Goal: Task Accomplishment & Management: Complete application form

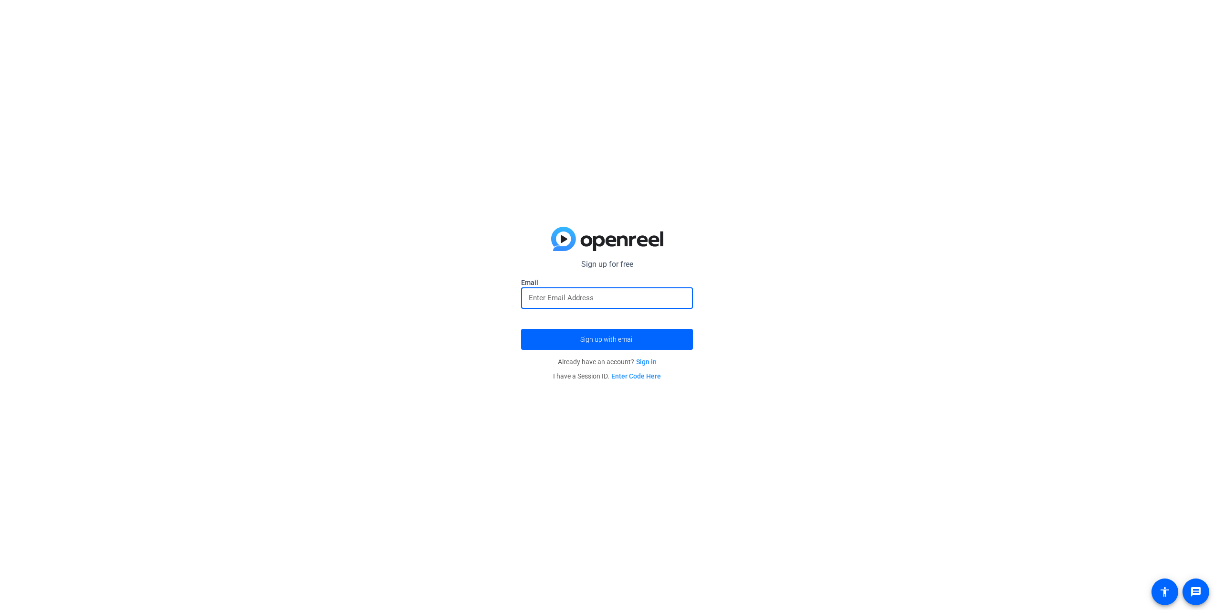
click at [587, 295] on input "email" at bounding box center [607, 297] width 156 height 11
type input "sarah.poupineau@airbnb.com"
click at [620, 333] on span "submit" at bounding box center [607, 339] width 172 height 23
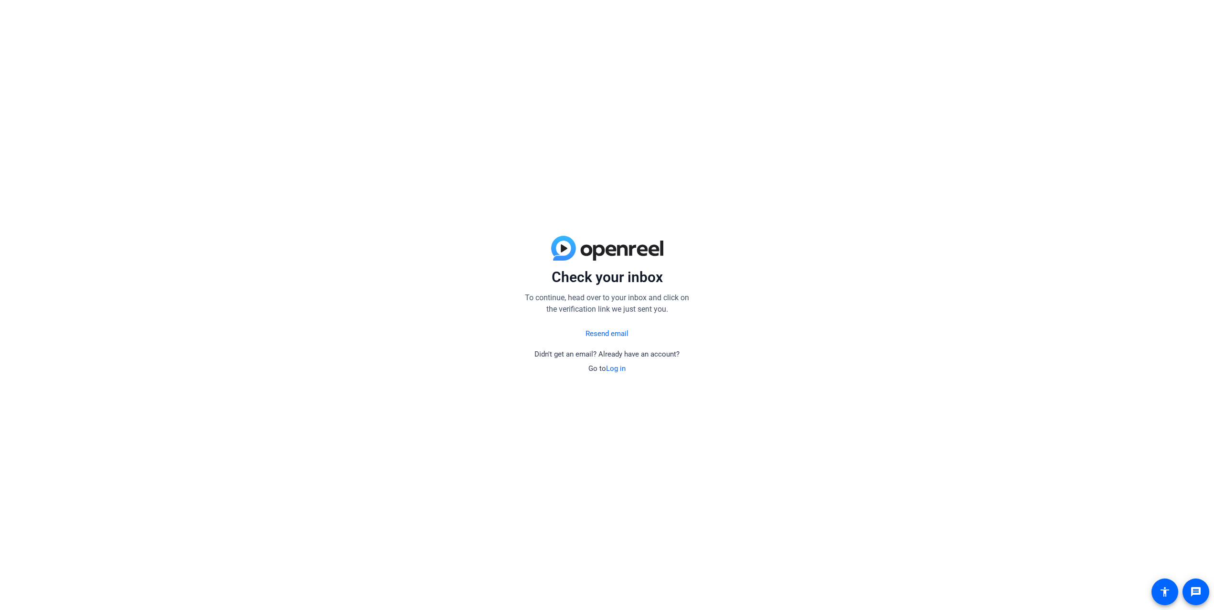
click at [616, 369] on link "Log in" at bounding box center [616, 368] width 20 height 9
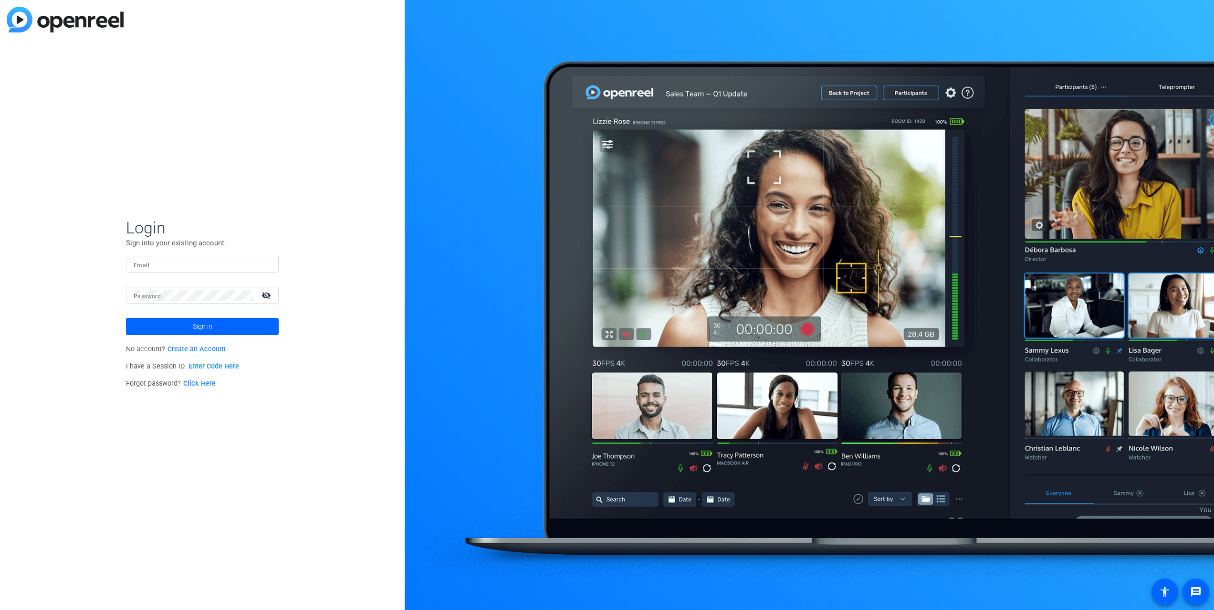
type input "sarah.poupineau@airbnb.com"
click at [243, 328] on span at bounding box center [202, 326] width 153 height 23
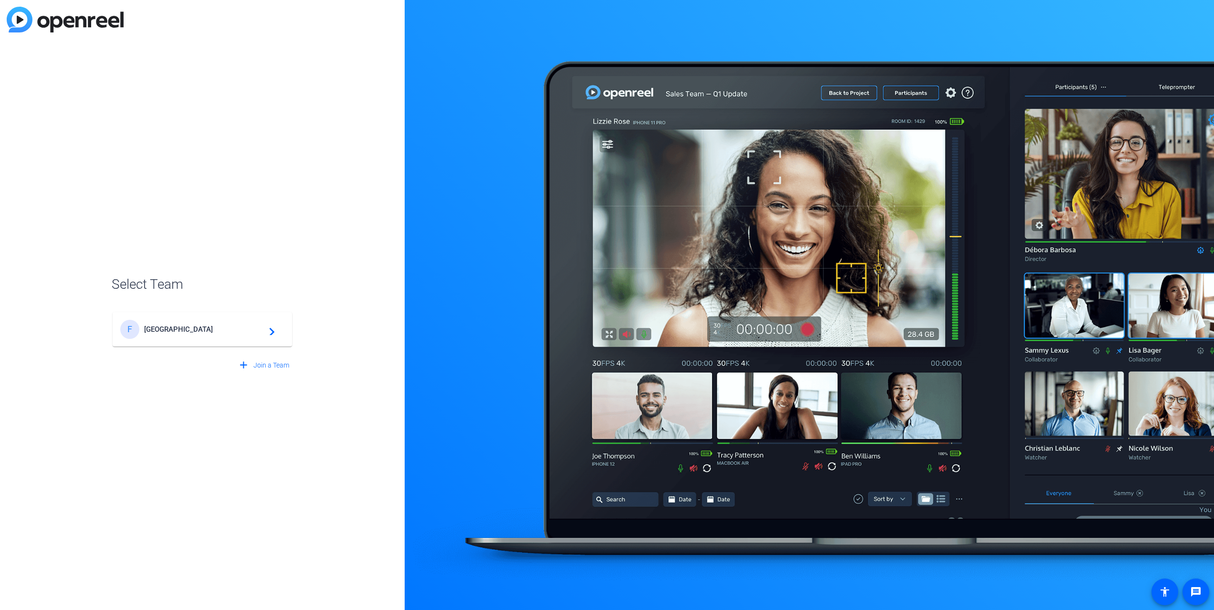
click at [215, 328] on span "[GEOGRAPHIC_DATA]" at bounding box center [203, 329] width 119 height 9
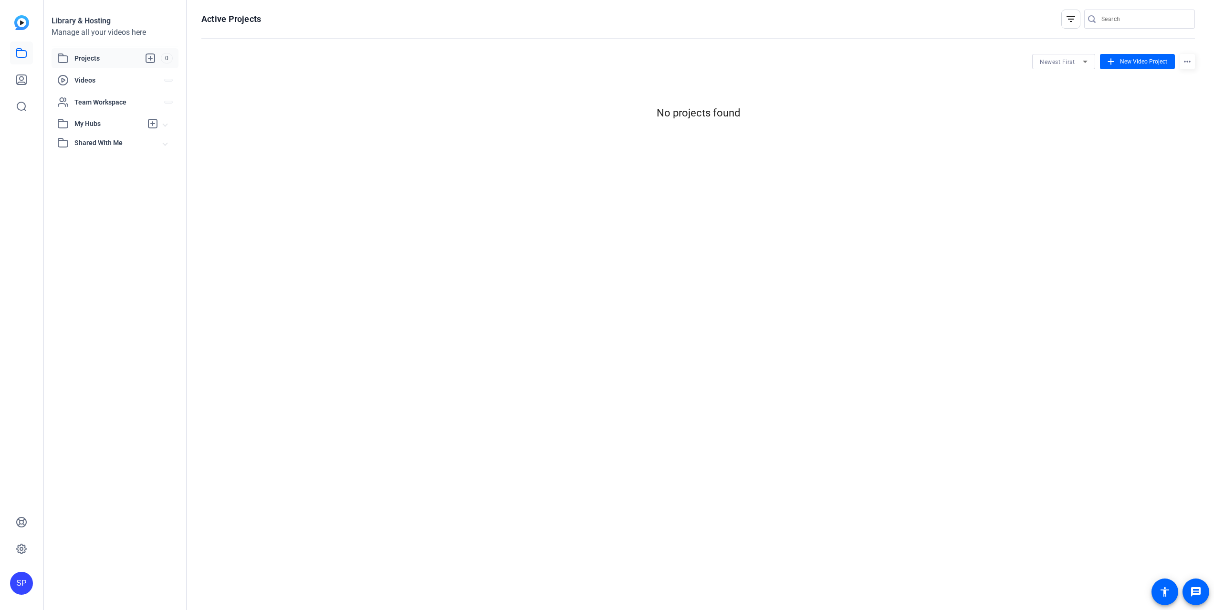
click at [285, 329] on div "Active Projects filter_list Newest First add New Video Project more_horiz No pr…" at bounding box center [698, 305] width 1022 height 610
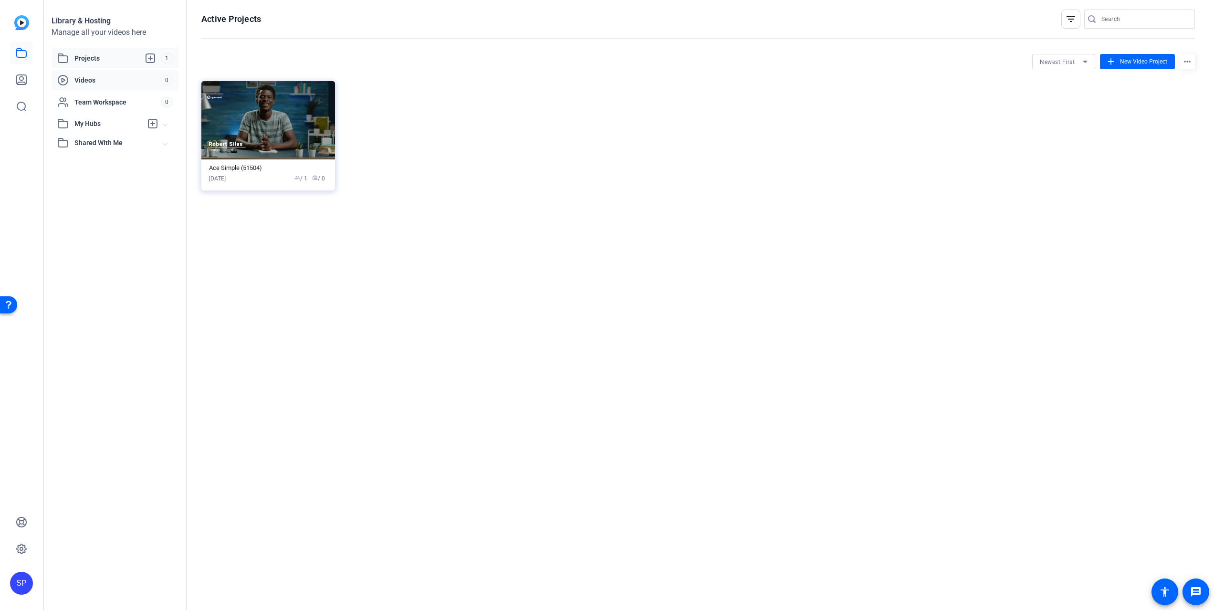
click at [103, 82] on span "Videos" at bounding box center [117, 80] width 86 height 10
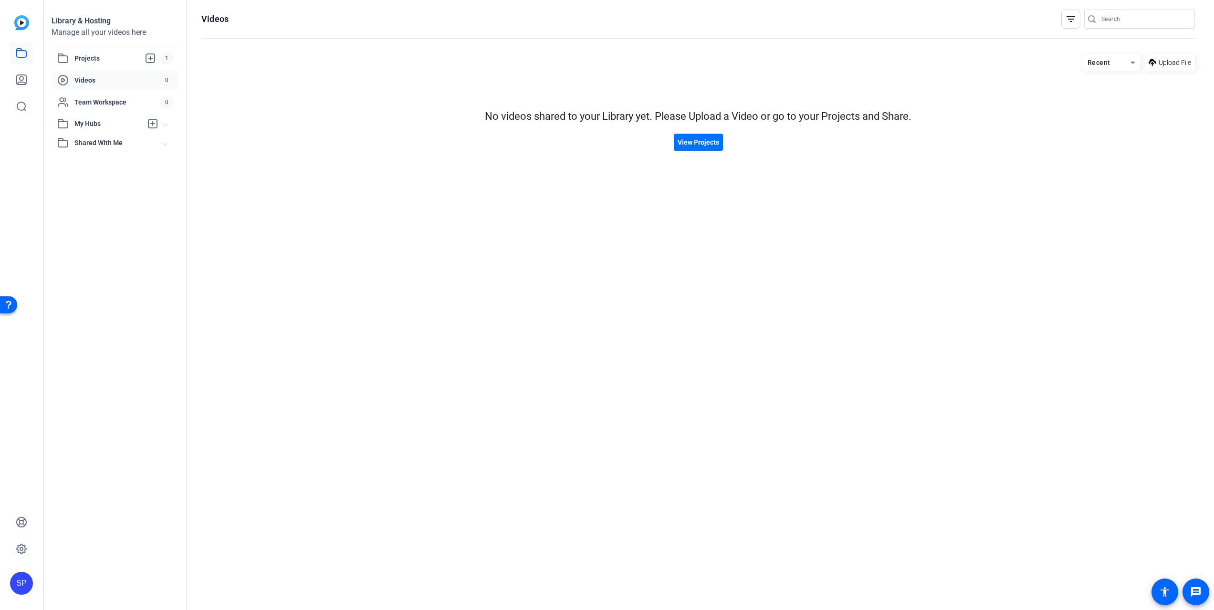
click at [691, 146] on span "View Projects" at bounding box center [698, 142] width 42 height 10
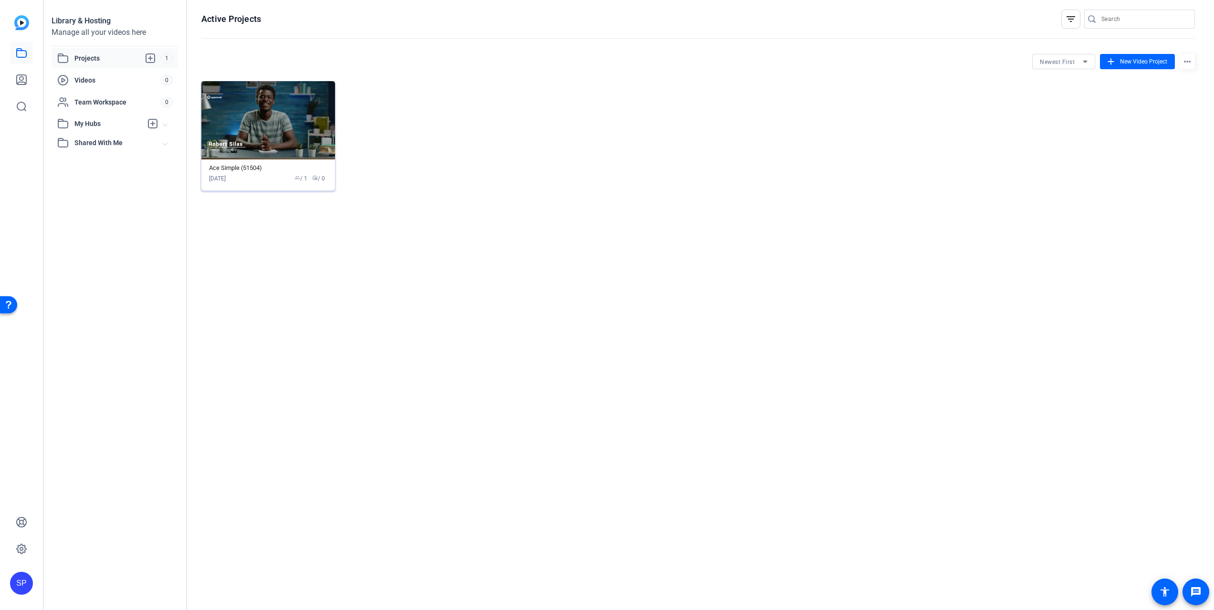
click at [260, 125] on img at bounding box center [268, 120] width 134 height 78
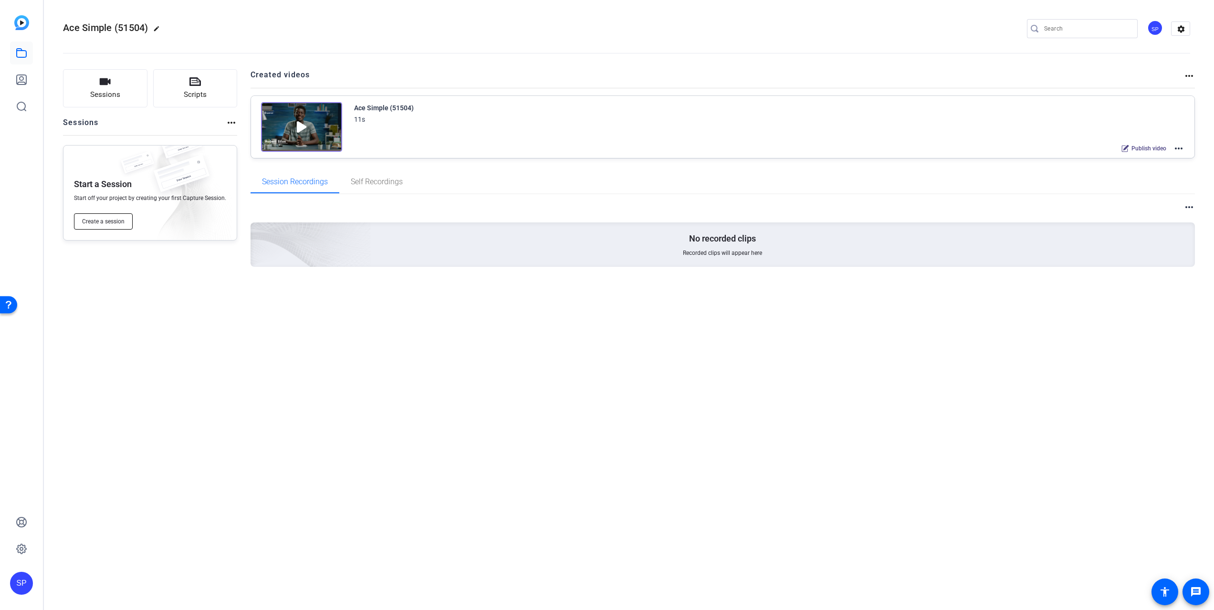
click at [104, 224] on span "Create a session" at bounding box center [103, 222] width 42 height 8
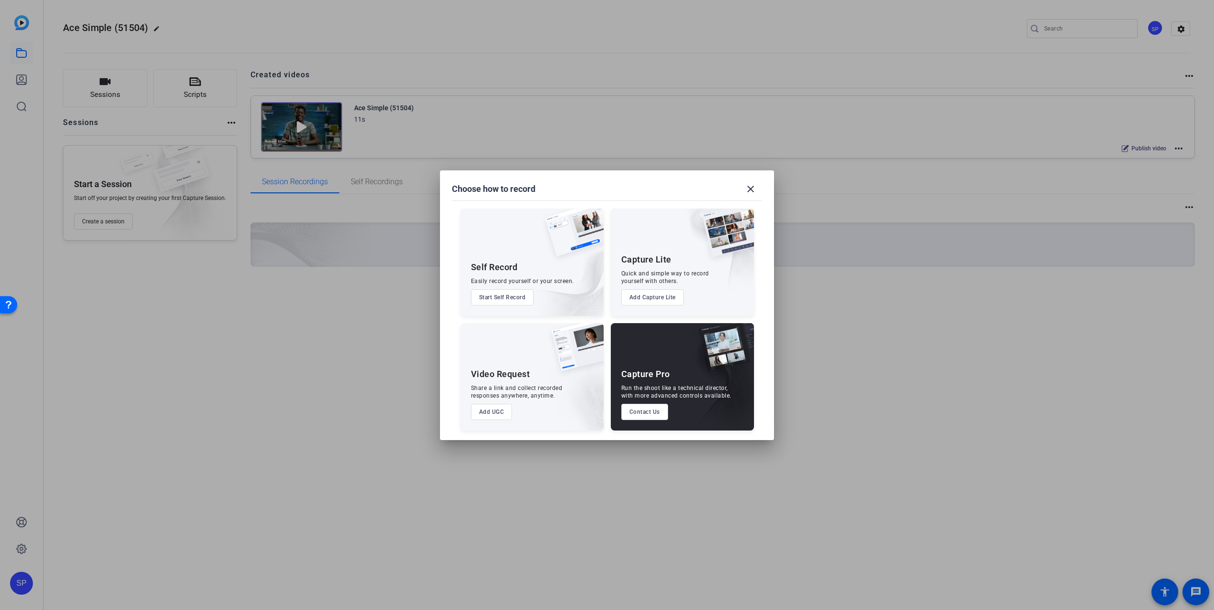
click at [506, 296] on button "Start Self Record" at bounding box center [502, 297] width 63 height 16
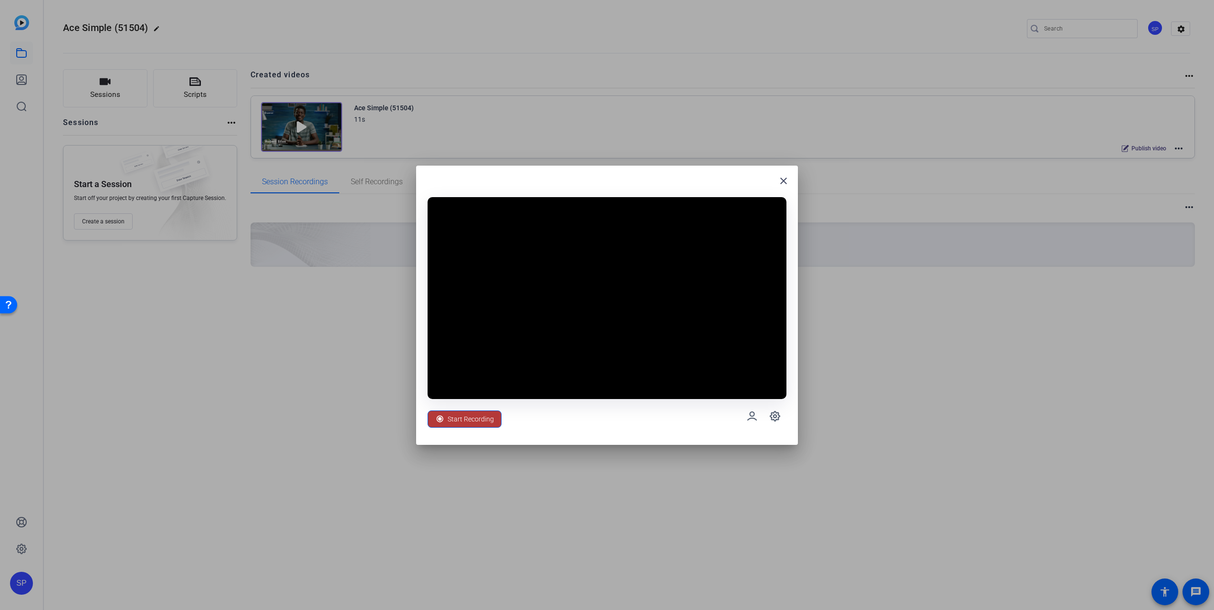
click at [455, 418] on span "Start Recording" at bounding box center [471, 419] width 46 height 18
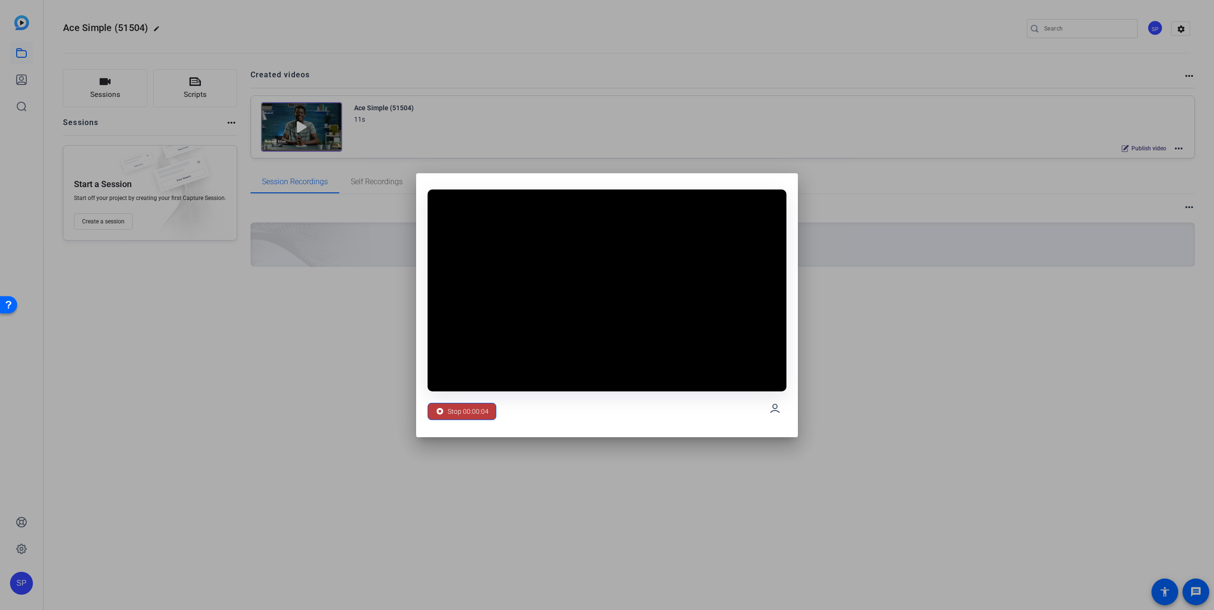
click at [455, 418] on span "Stop 00:00:04" at bounding box center [468, 411] width 41 height 18
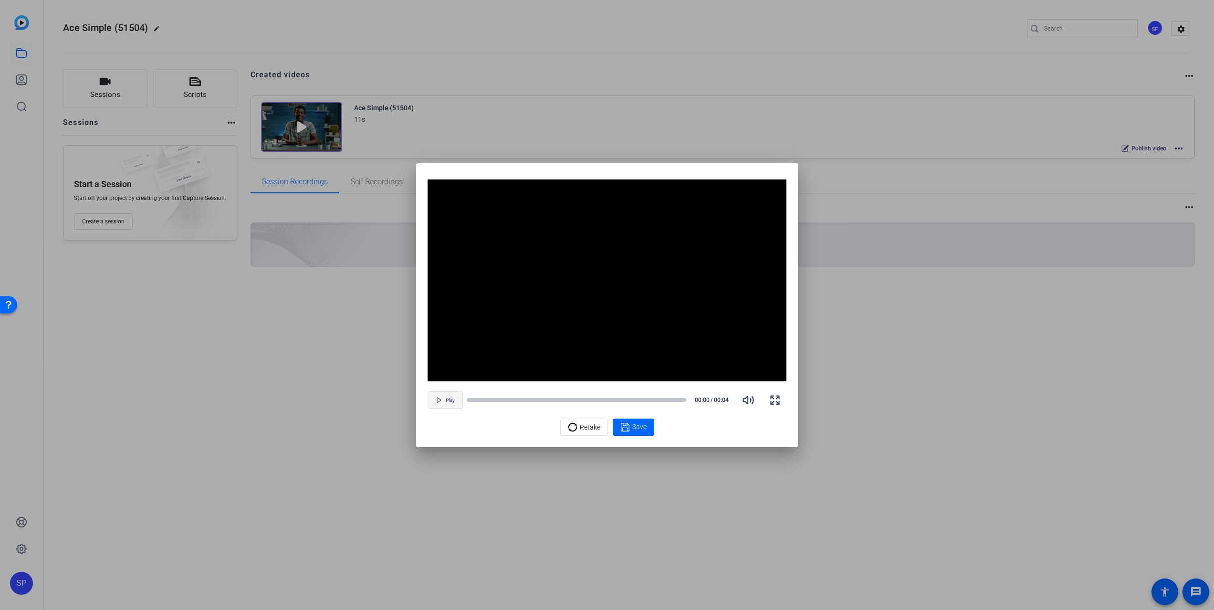
click at [440, 405] on span "button" at bounding box center [445, 399] width 34 height 23
click at [744, 398] on icon "button" at bounding box center [748, 399] width 10 height 7
click at [841, 430] on div at bounding box center [607, 305] width 1214 height 610
click at [449, 398] on span "Pause" at bounding box center [450, 400] width 13 height 6
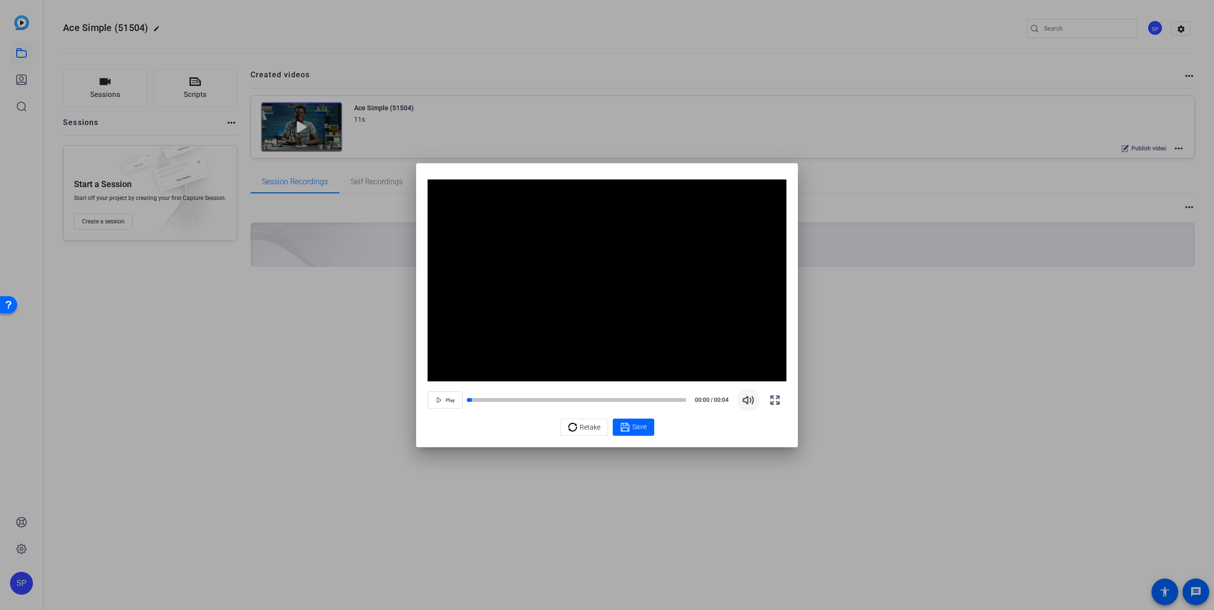
click at [1122, 509] on div at bounding box center [607, 305] width 1214 height 610
click at [579, 425] on div "Retake" at bounding box center [584, 427] width 32 height 18
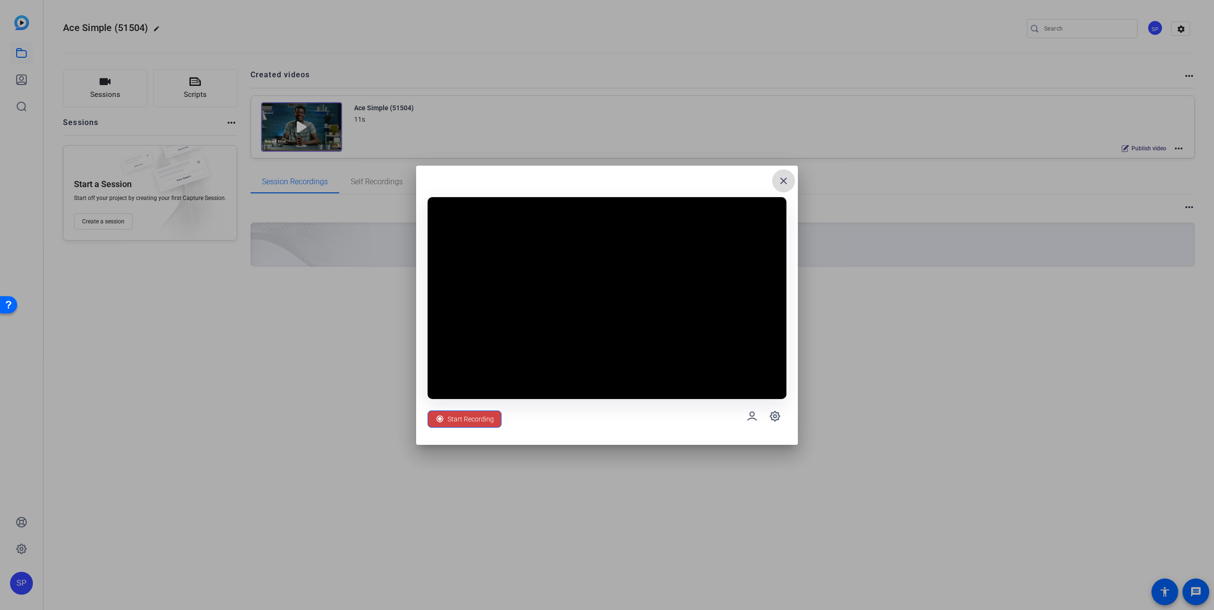
click at [785, 179] on mat-icon "close" at bounding box center [783, 180] width 11 height 11
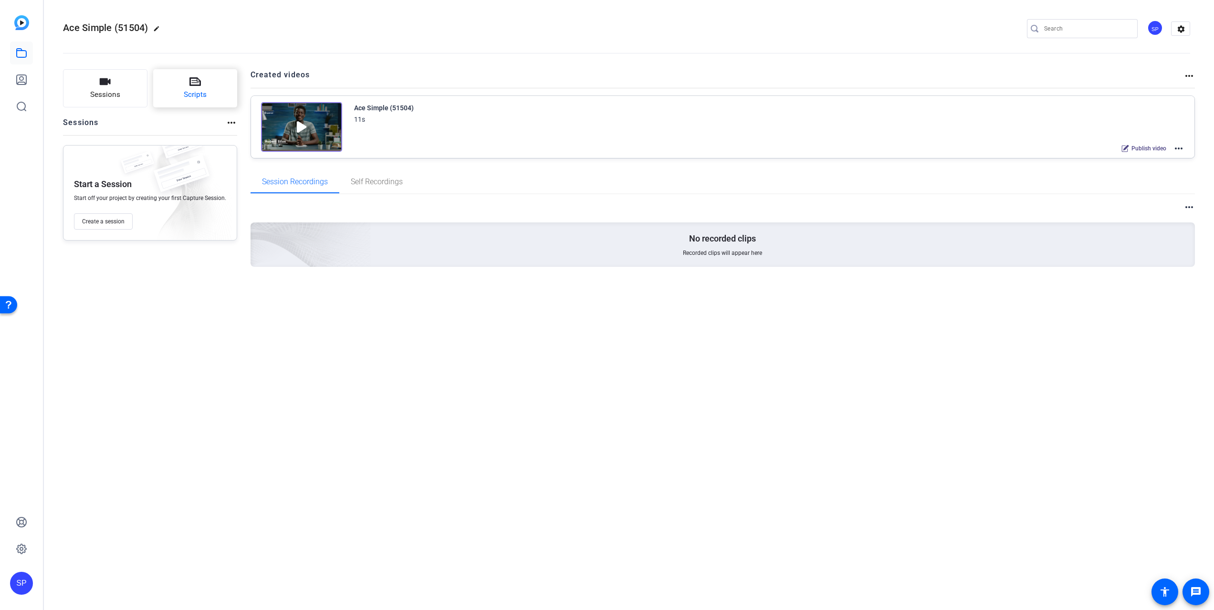
click at [174, 103] on button "Scripts" at bounding box center [195, 88] width 84 height 38
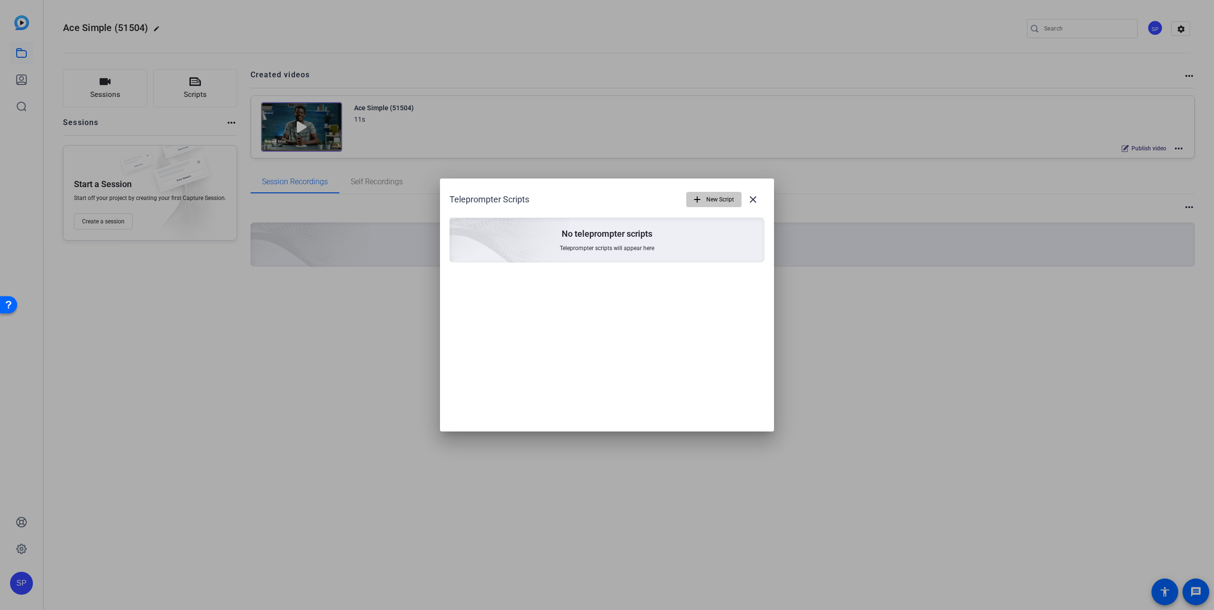
click at [712, 202] on span "New Script" at bounding box center [720, 199] width 28 height 18
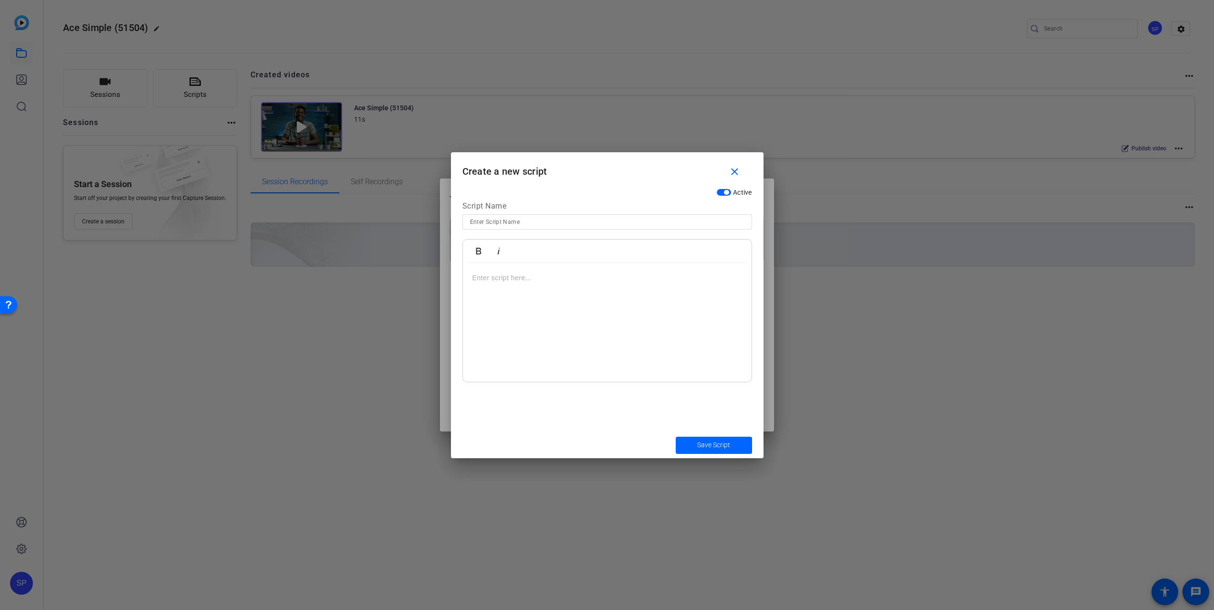
click at [566, 292] on div at bounding box center [607, 322] width 289 height 119
click at [725, 444] on span "Save Script" at bounding box center [713, 445] width 33 height 10
click at [550, 232] on div at bounding box center [607, 234] width 290 height 10
click at [549, 222] on input "c" at bounding box center [607, 221] width 274 height 11
type input "cc"
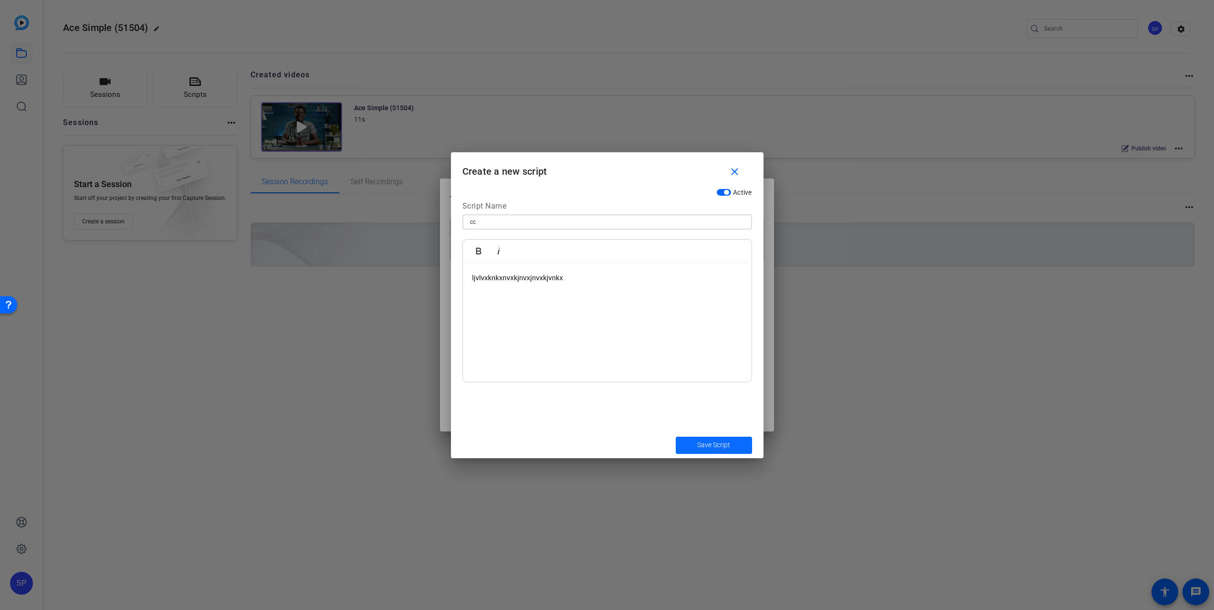
click at [725, 441] on span "Save Script" at bounding box center [713, 445] width 33 height 10
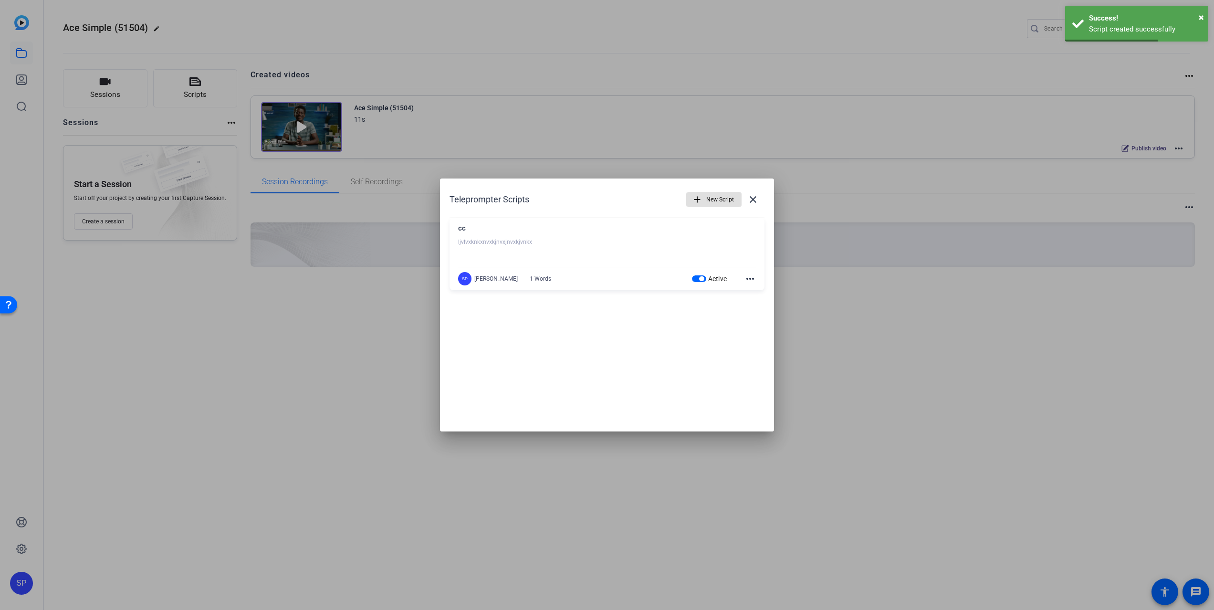
click at [113, 95] on div at bounding box center [607, 305] width 1214 height 610
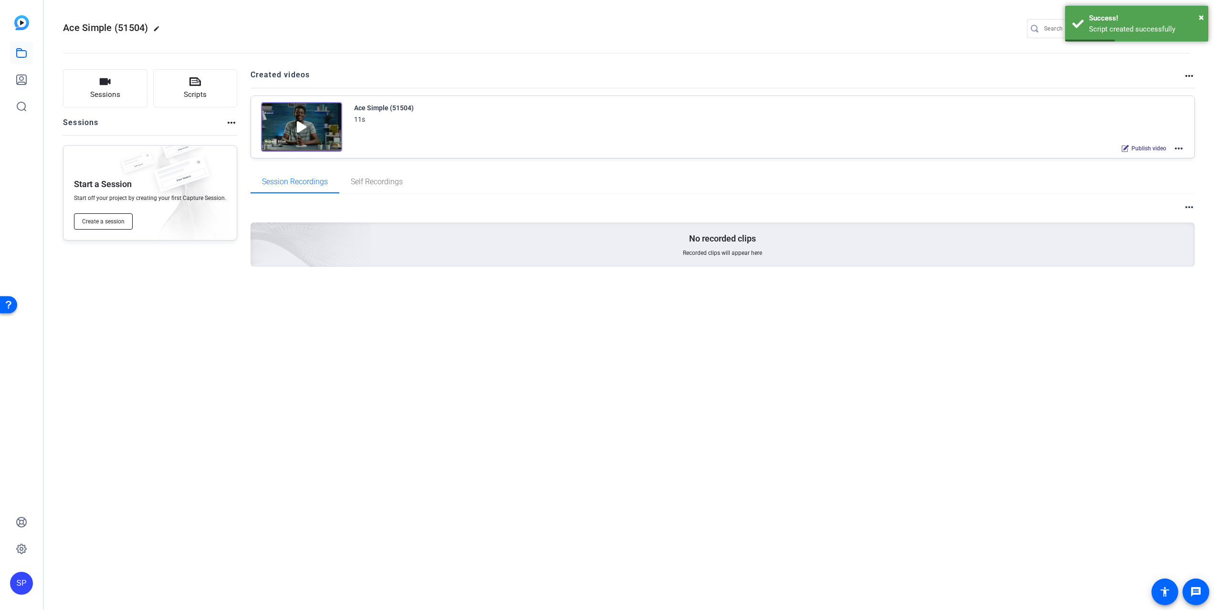
click at [99, 218] on span "Create a session" at bounding box center [103, 222] width 42 height 8
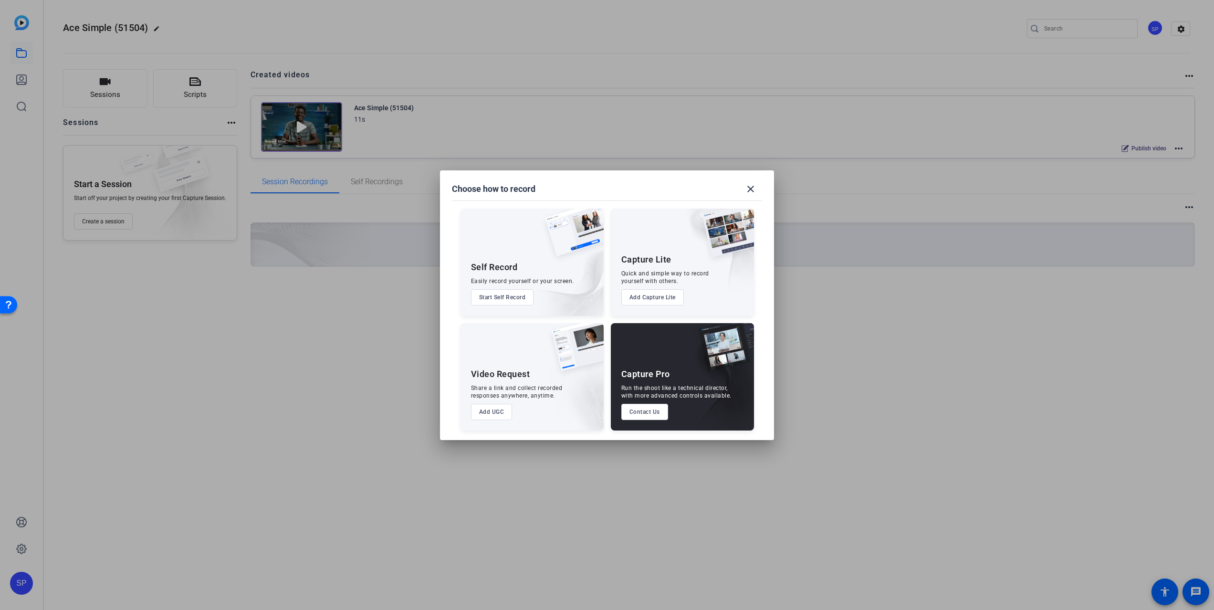
click at [506, 302] on button "Start Self Record" at bounding box center [502, 297] width 63 height 16
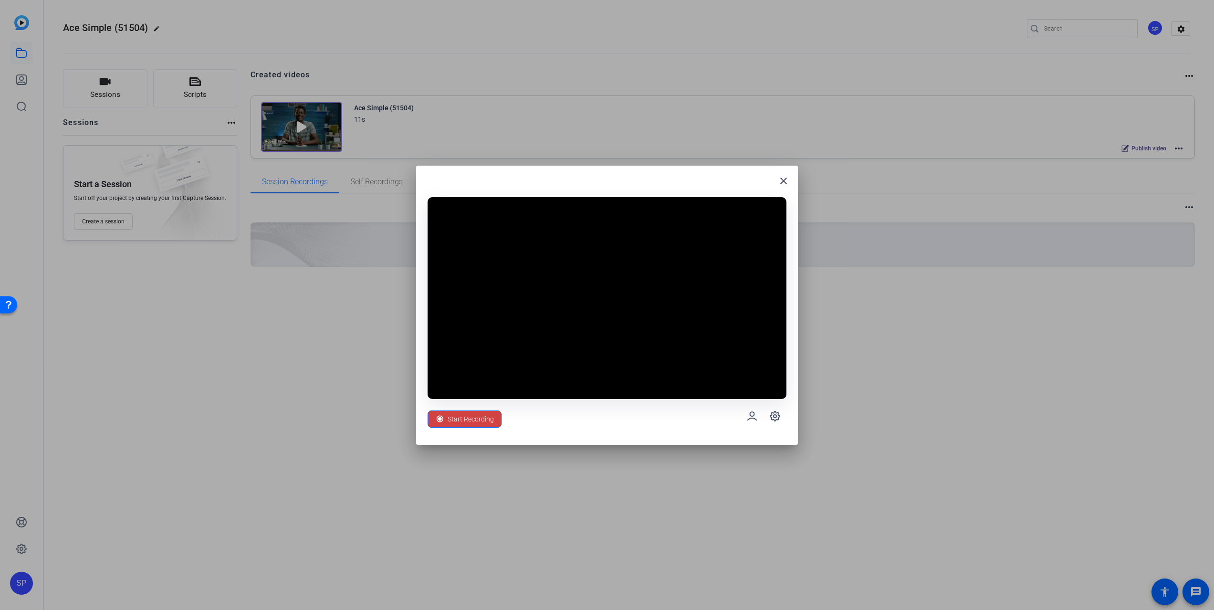
click at [193, 101] on div at bounding box center [607, 305] width 1214 height 610
click at [781, 174] on span at bounding box center [783, 180] width 23 height 23
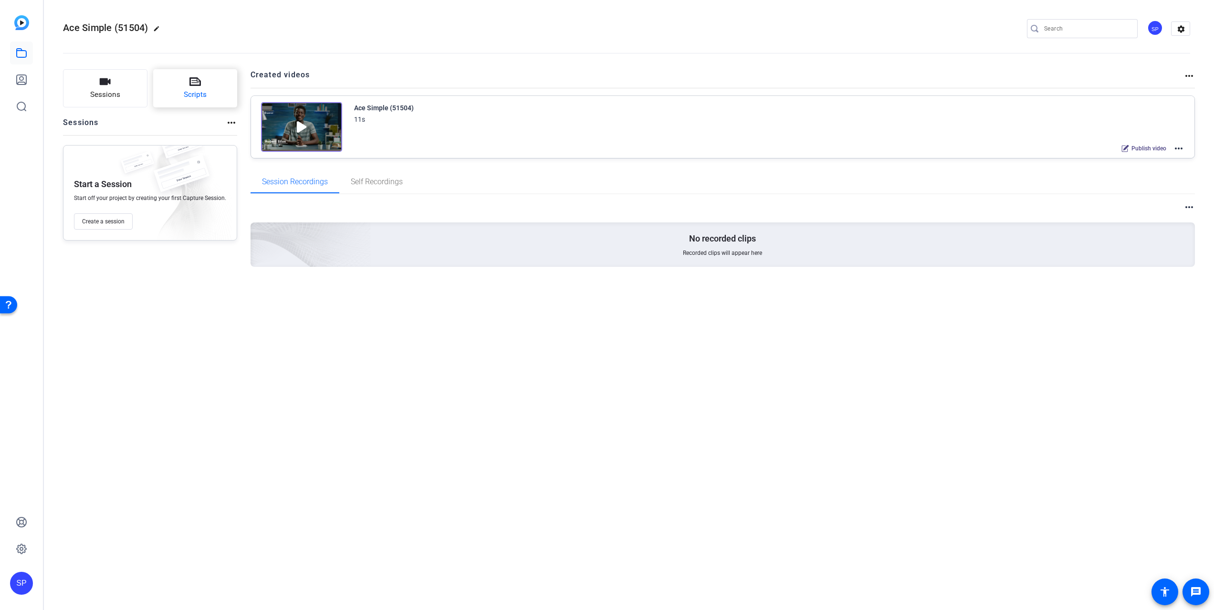
click at [190, 104] on button "Scripts" at bounding box center [195, 88] width 84 height 38
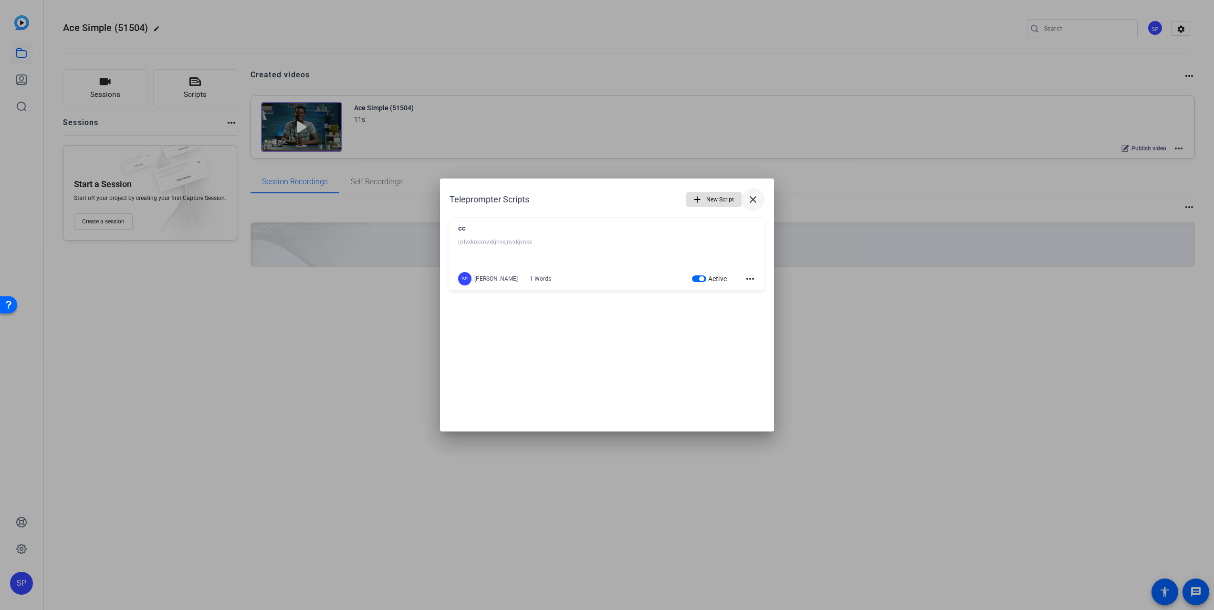
click at [755, 204] on mat-icon "close" at bounding box center [752, 199] width 11 height 11
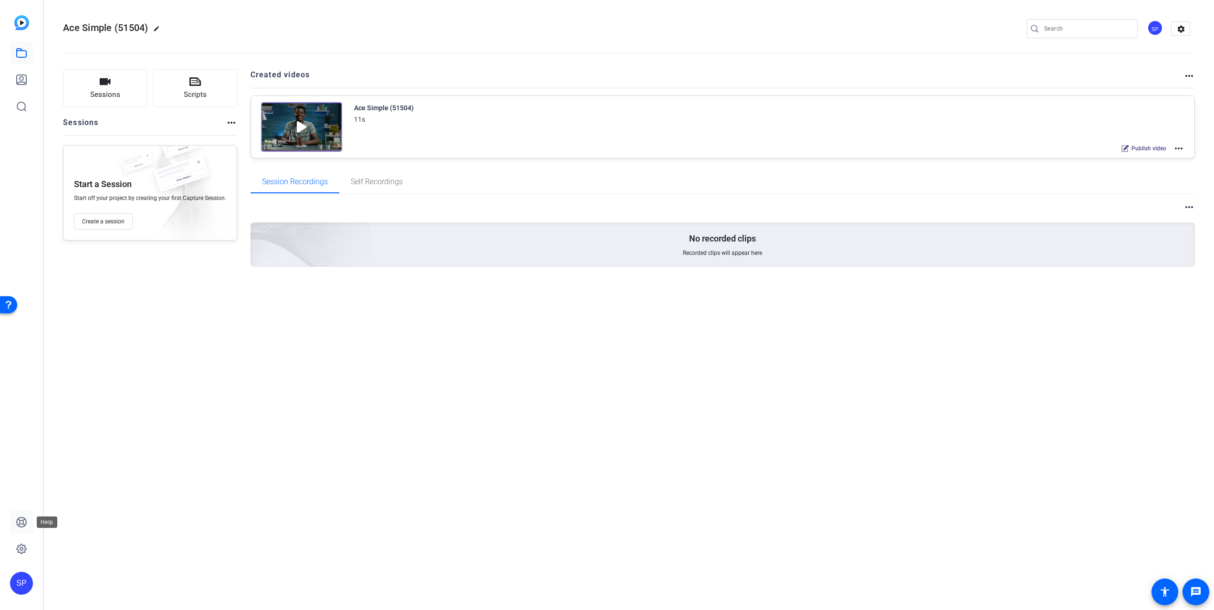
click at [20, 521] on icon at bounding box center [21, 521] width 11 height 11
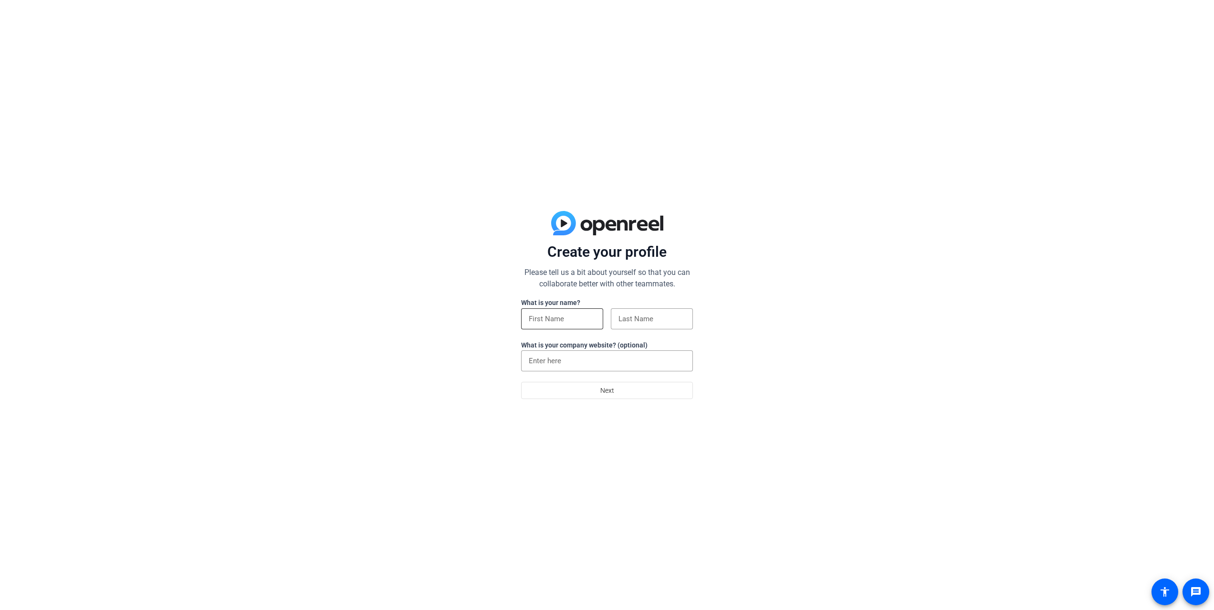
click at [546, 326] on div at bounding box center [562, 318] width 67 height 21
click at [546, 326] on mat-form-field "Name is required" at bounding box center [562, 323] width 82 height 31
click at [552, 319] on input at bounding box center [562, 318] width 67 height 11
type input "[PERSON_NAME]"
type input "Poupineau"
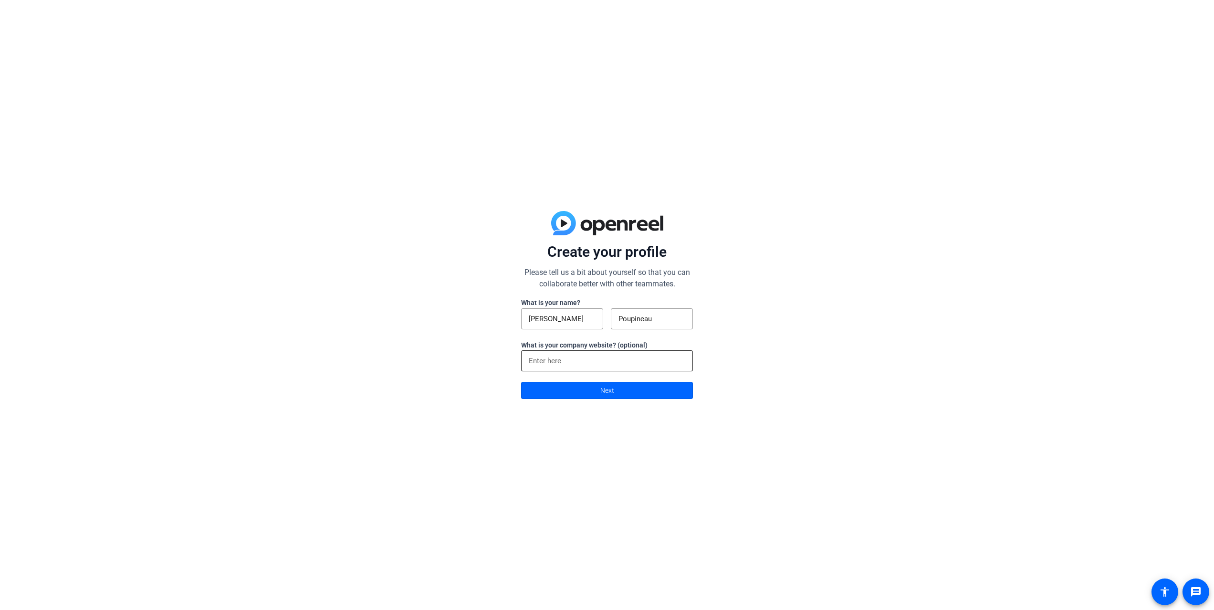
click at [543, 350] on div at bounding box center [607, 360] width 156 height 21
click at [561, 386] on span at bounding box center [606, 390] width 171 height 23
click at [583, 360] on input "Airbnb" at bounding box center [607, 360] width 156 height 11
type input "[DOMAIN_NAME]"
click at [591, 394] on span at bounding box center [606, 390] width 171 height 23
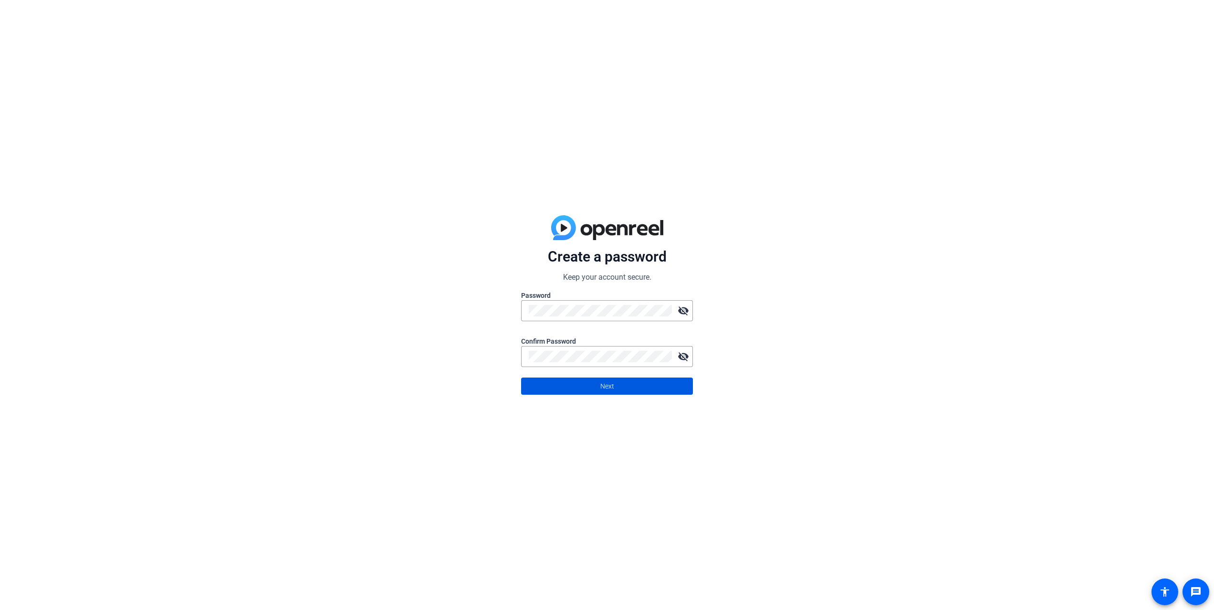
click at [657, 383] on span at bounding box center [606, 386] width 171 height 23
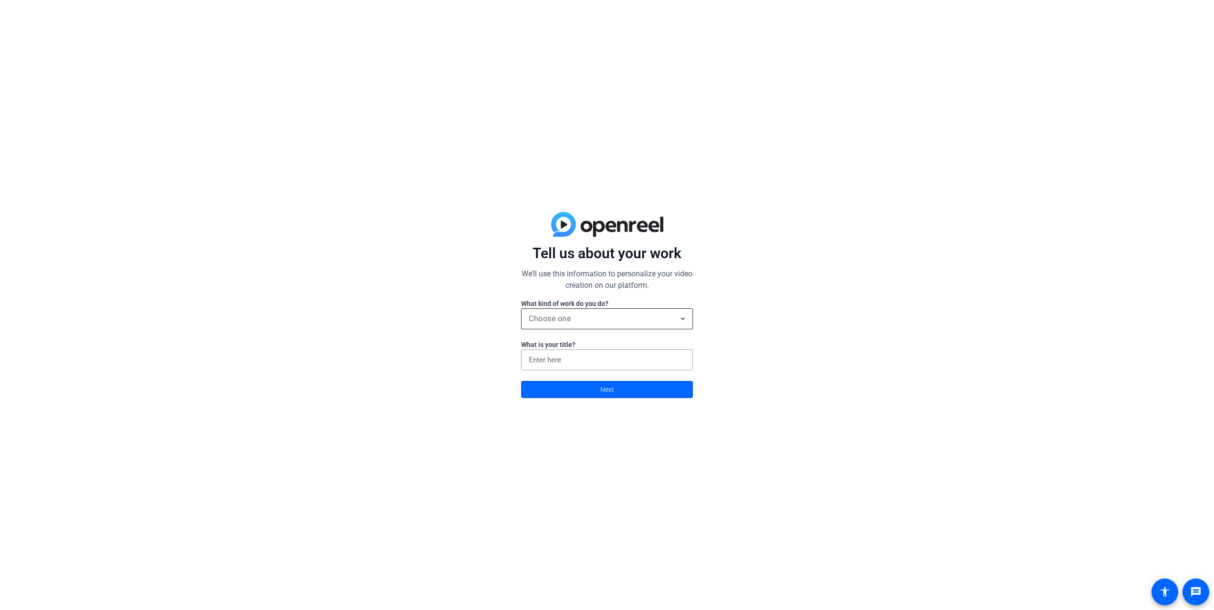
click at [539, 320] on span "Choose one" at bounding box center [550, 318] width 42 height 9
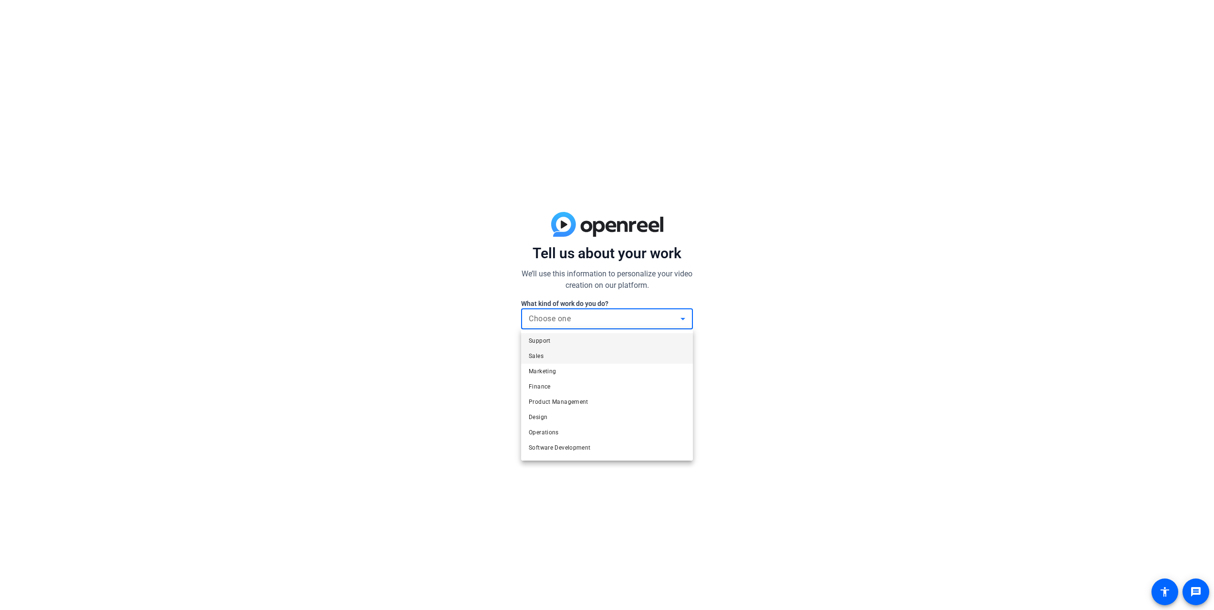
click at [555, 358] on mat-option "Sales" at bounding box center [607, 355] width 172 height 15
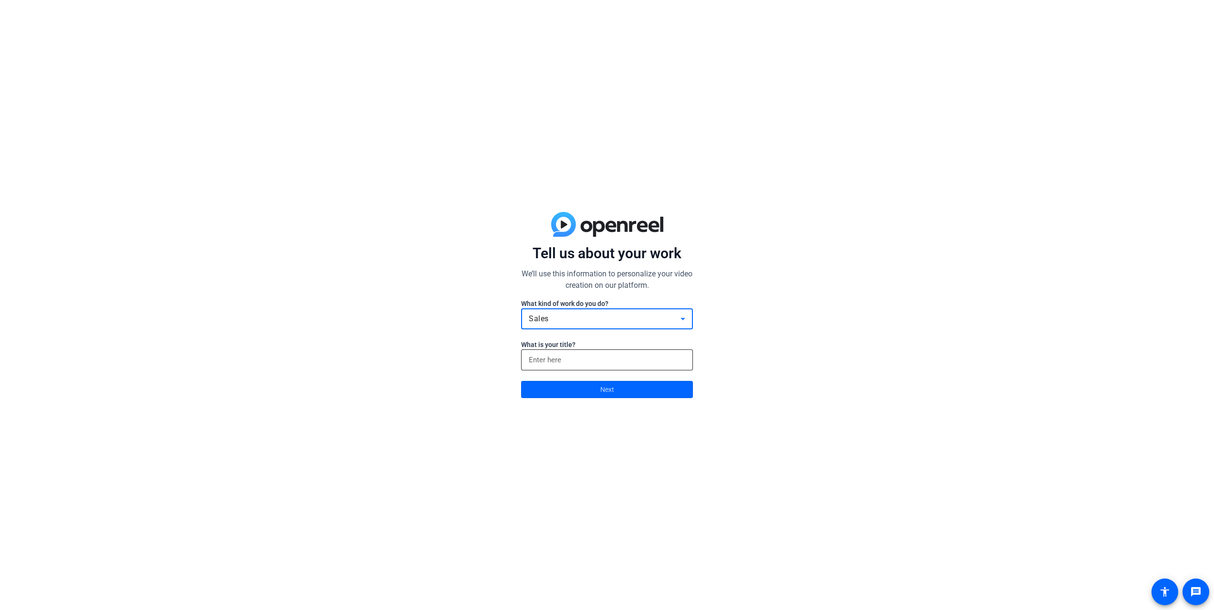
click at [558, 362] on input at bounding box center [607, 359] width 156 height 11
type input "Market Manager"
click at [576, 396] on span at bounding box center [606, 389] width 171 height 23
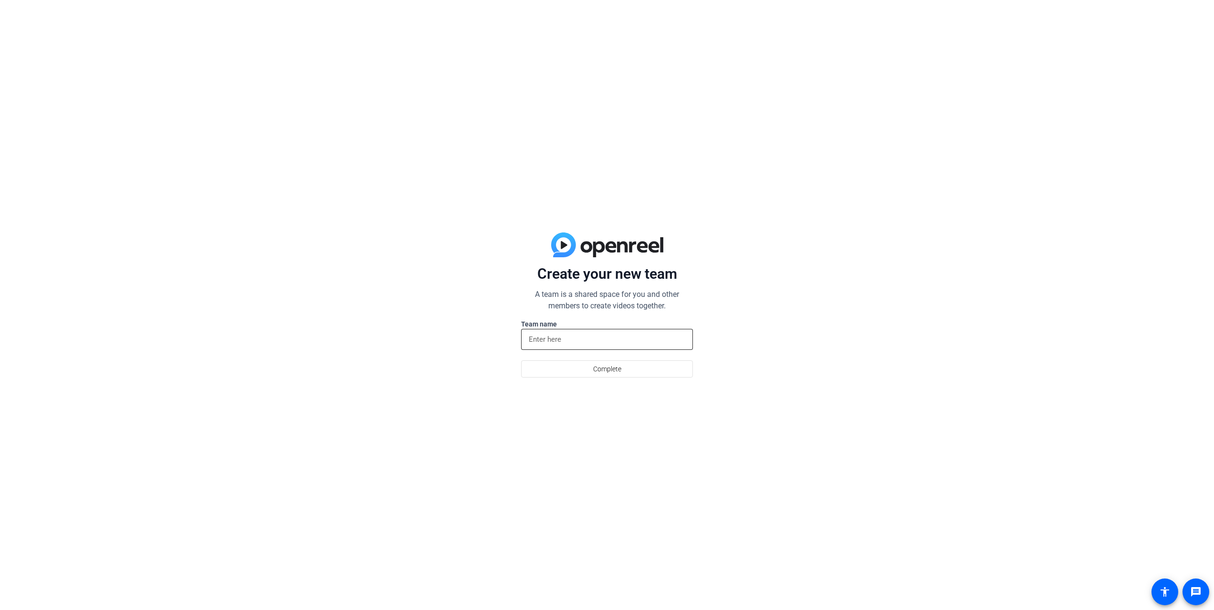
click at [560, 344] on input at bounding box center [607, 338] width 156 height 11
type input "[GEOGRAPHIC_DATA]"
click at [572, 374] on span at bounding box center [606, 368] width 171 height 23
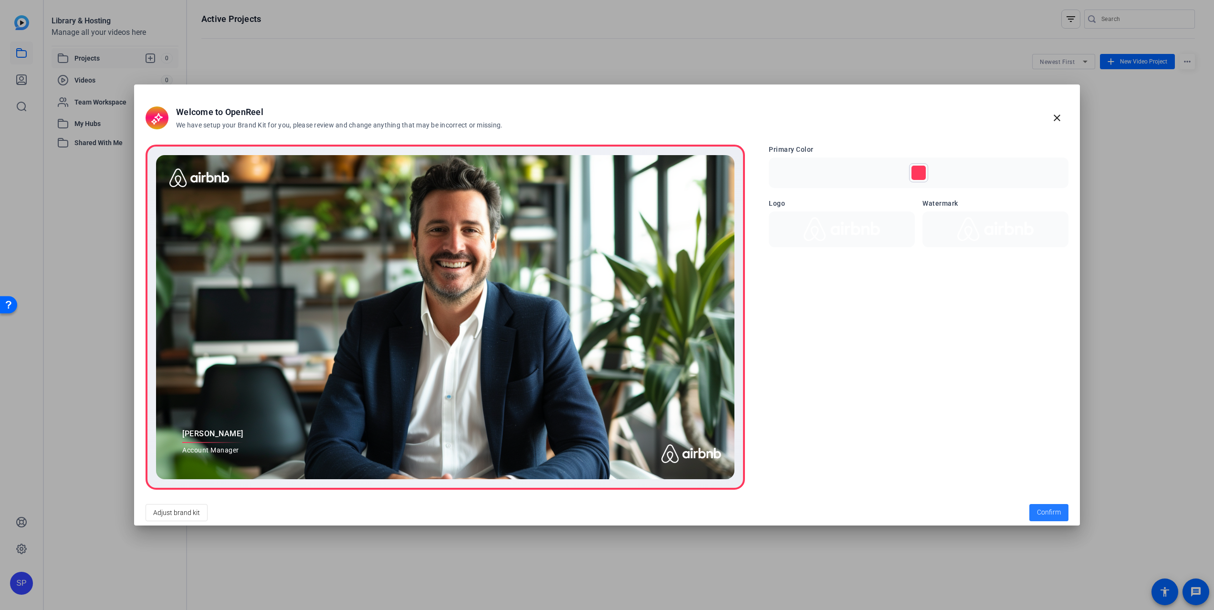
click at [1046, 513] on span "Confirm" at bounding box center [1049, 512] width 24 height 10
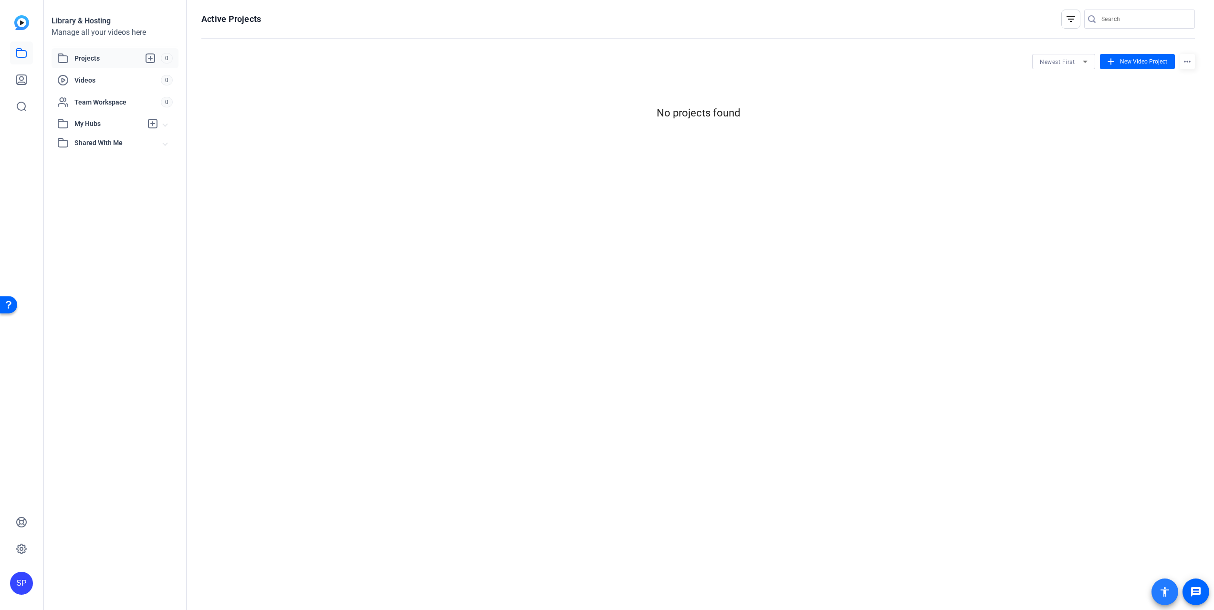
click at [1167, 583] on span at bounding box center [1164, 591] width 23 height 23
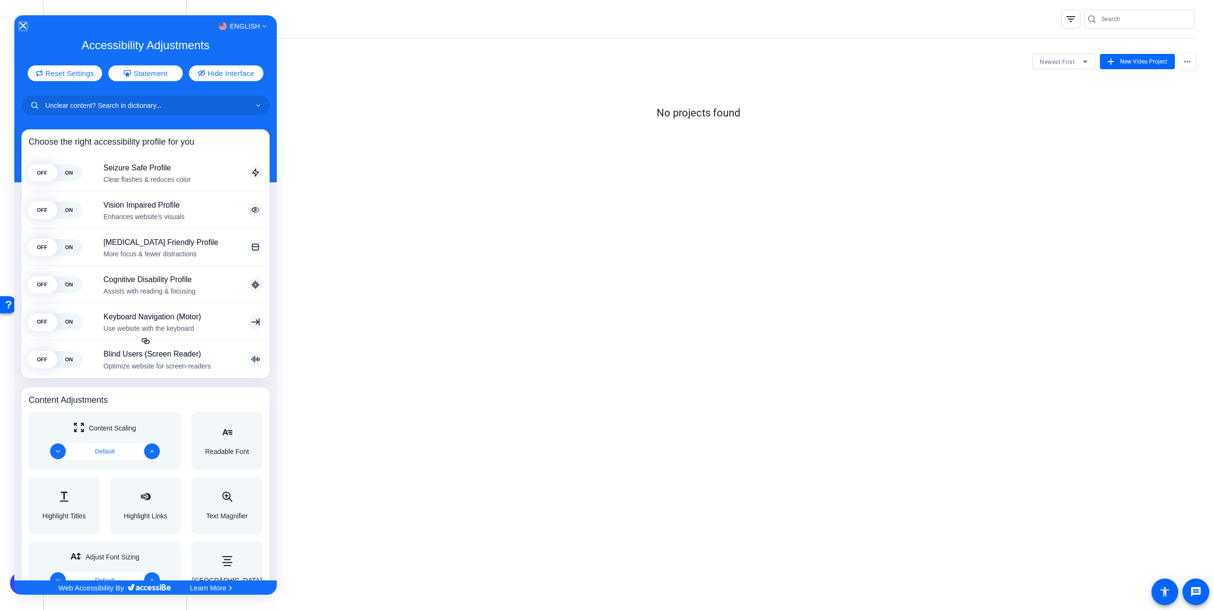
click at [21, 26] on icon "Close Accessibility Interface" at bounding box center [23, 25] width 7 height 7
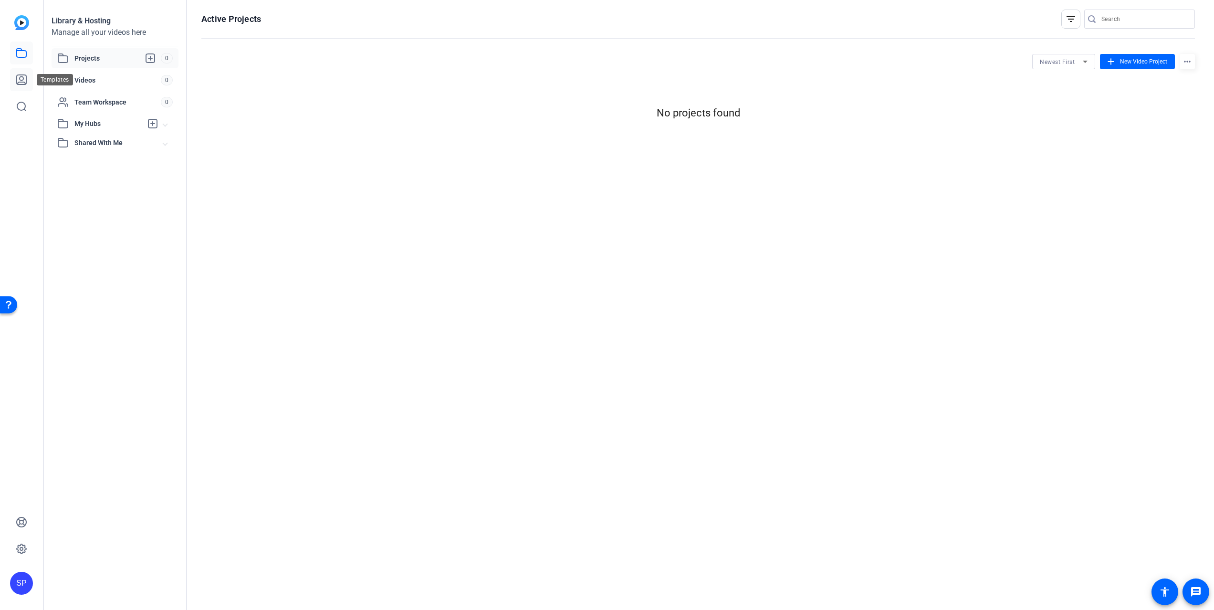
click at [21, 75] on icon at bounding box center [22, 80] width 10 height 10
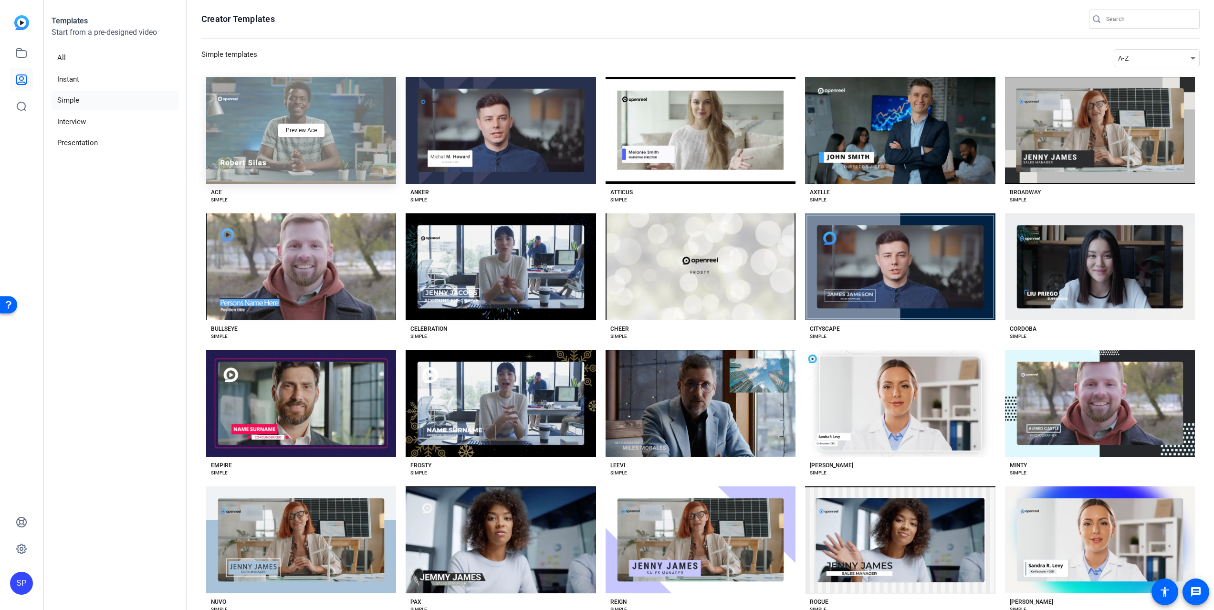
click at [254, 138] on div "Preview Ace" at bounding box center [301, 130] width 190 height 107
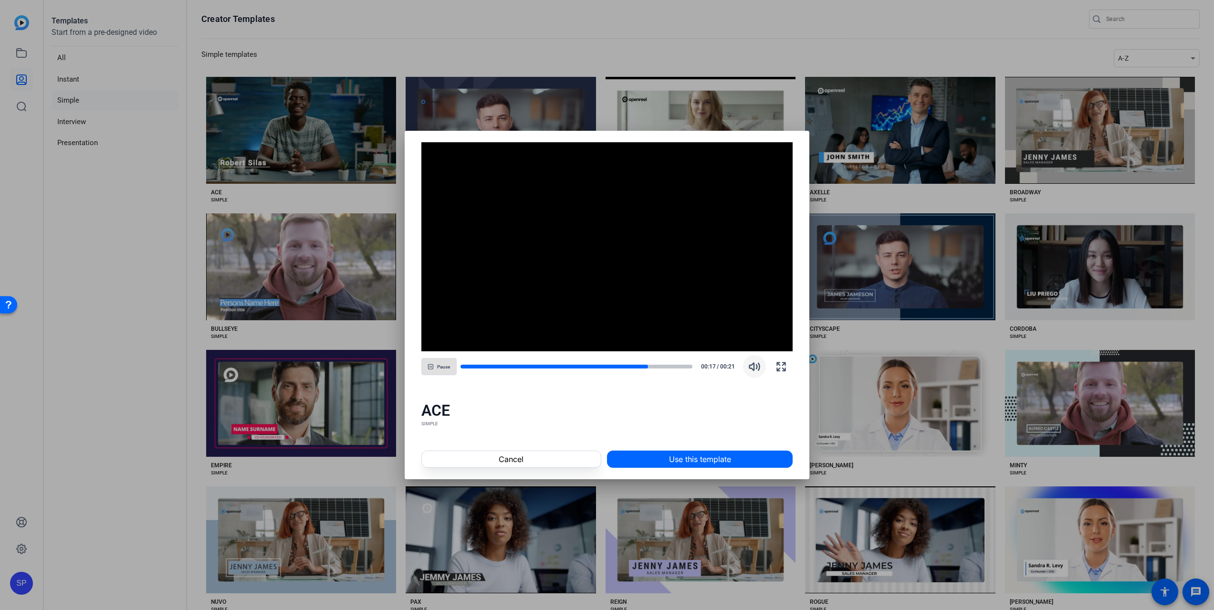
click at [750, 362] on icon "button" at bounding box center [754, 366] width 11 height 11
click at [485, 362] on div "Pause 00:21 / 00:21" at bounding box center [607, 366] width 372 height 23
click at [485, 364] on div at bounding box center [576, 366] width 232 height 5
click at [527, 365] on div at bounding box center [576, 366] width 232 height 5
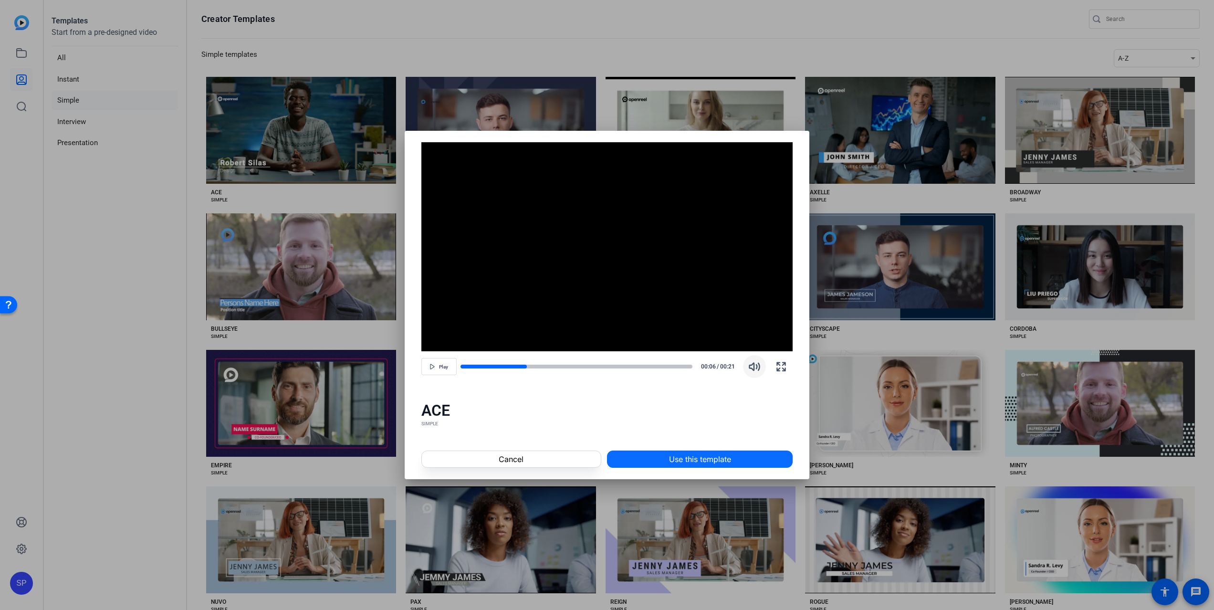
click at [672, 458] on span "Use this template" at bounding box center [700, 458] width 62 height 11
